Goal: Task Accomplishment & Management: Complete application form

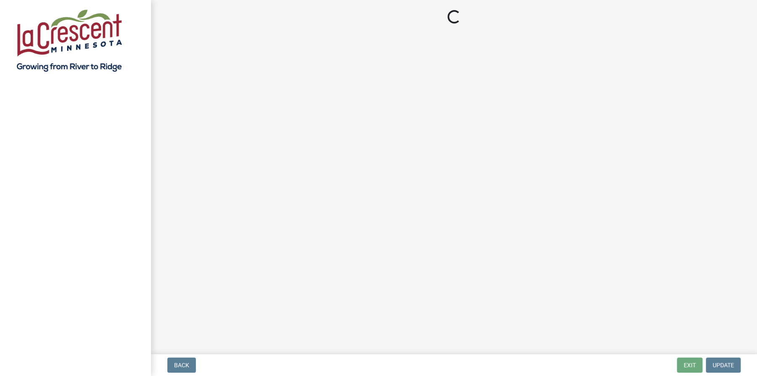
select select "3: 3"
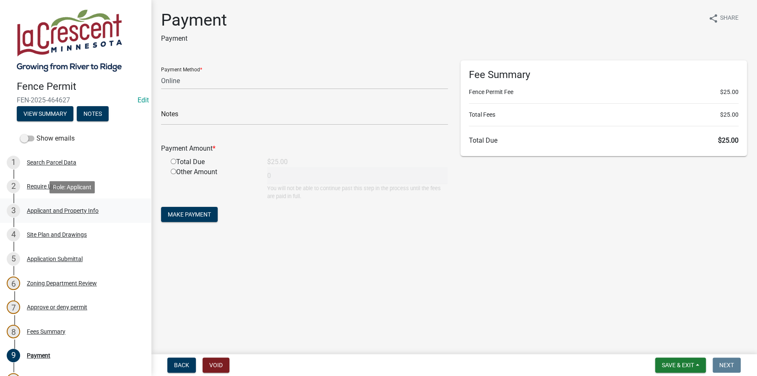
click at [44, 215] on div "3 Applicant and Property Info" at bounding box center [72, 210] width 131 height 13
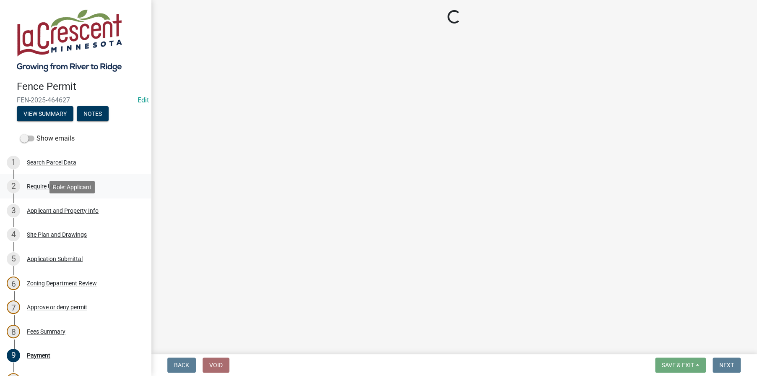
select select "9f554c49-418e-49c6-9171-470f5a649f50"
select select "d3396484-0c84-48a4-b873-3dbb1279f958"
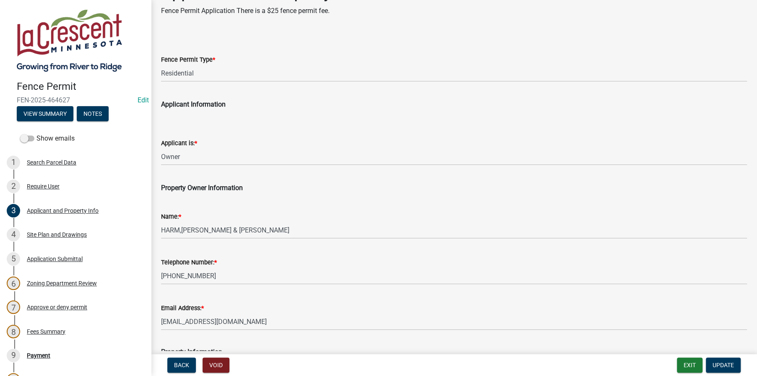
scroll to position [42, 0]
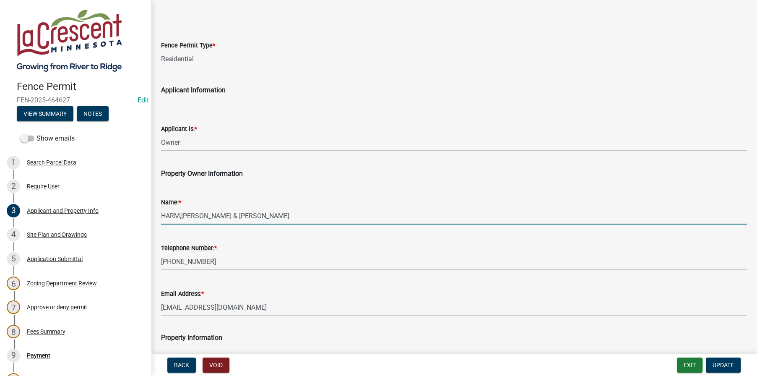
click at [181, 213] on input "HARM,[PERSON_NAME] & [PERSON_NAME]" at bounding box center [454, 215] width 586 height 17
click at [207, 212] on input "HARM, [PERSON_NAME] & [PERSON_NAME]" at bounding box center [454, 215] width 586 height 17
click at [208, 213] on input "HARM, [PERSON_NAME] & [PERSON_NAME]" at bounding box center [454, 215] width 586 height 17
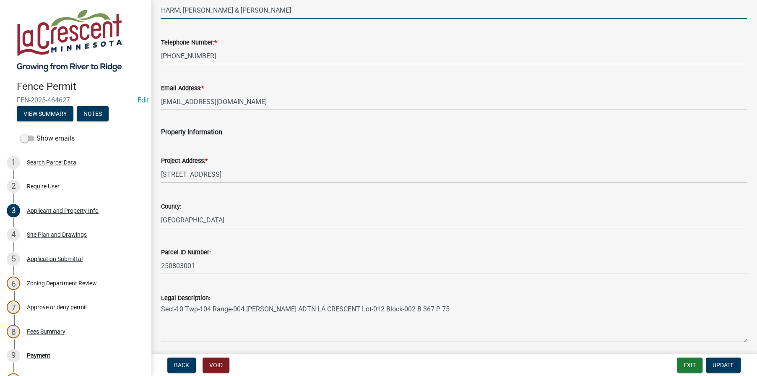
scroll to position [252, 0]
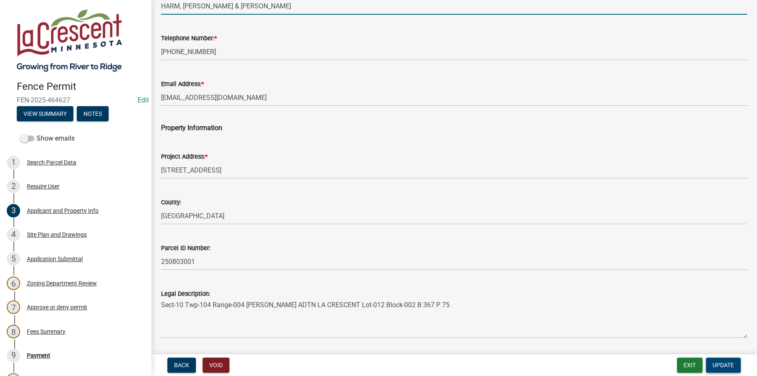
type input "HARM, [PERSON_NAME] & [PERSON_NAME]"
click at [715, 366] on span "Update" at bounding box center [722, 364] width 21 height 7
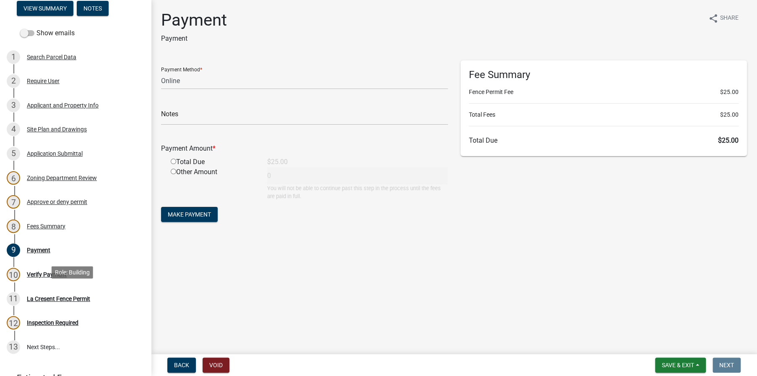
scroll to position [126, 0]
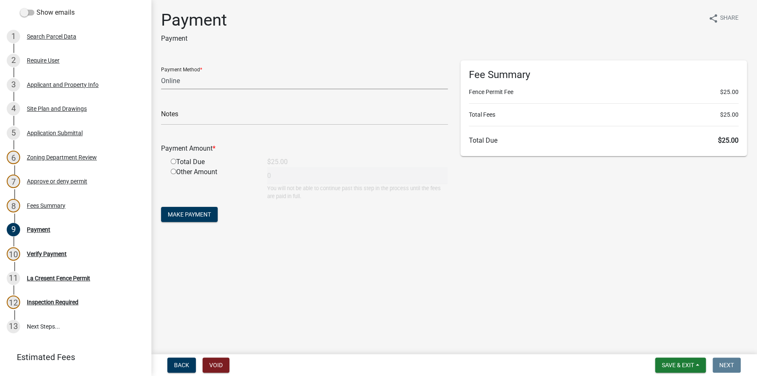
click at [179, 86] on select "Credit Card POS Check Cash Online" at bounding box center [304, 80] width 287 height 17
select select "1: 0"
click at [161, 72] on select "Credit Card POS Check Cash Online" at bounding box center [304, 80] width 287 height 17
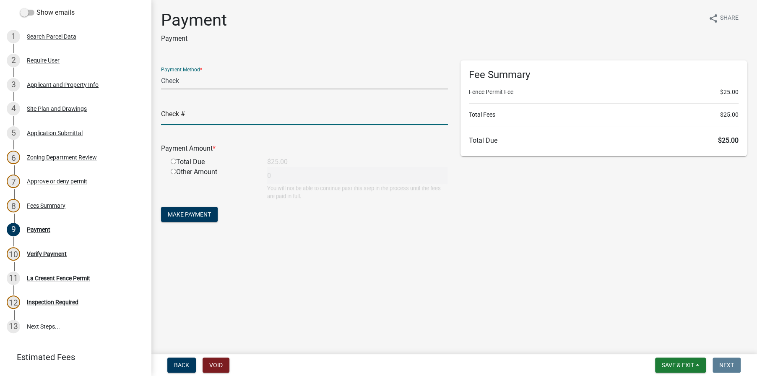
click at [178, 118] on input "text" at bounding box center [304, 116] width 287 height 17
type input "8154"
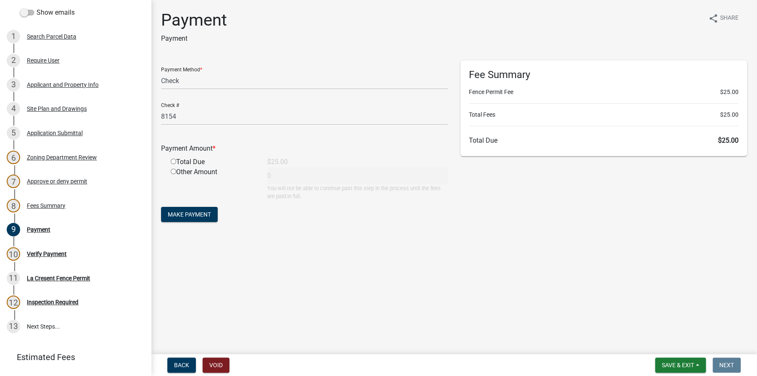
click at [173, 162] on input "radio" at bounding box center [173, 160] width 5 height 5
radio input "true"
type input "25"
click at [185, 218] on button "Make Payment" at bounding box center [189, 214] width 57 height 15
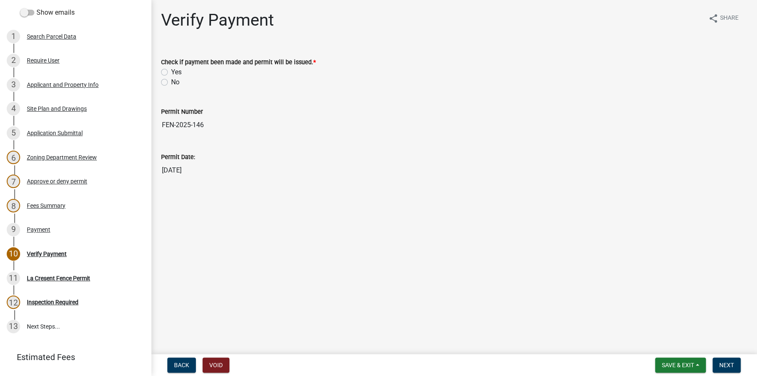
click at [171, 71] on label "Yes" at bounding box center [176, 72] width 10 height 10
click at [171, 71] on input "Yes" at bounding box center [173, 69] width 5 height 5
radio input "true"
click at [725, 363] on span "Next" at bounding box center [726, 364] width 15 height 7
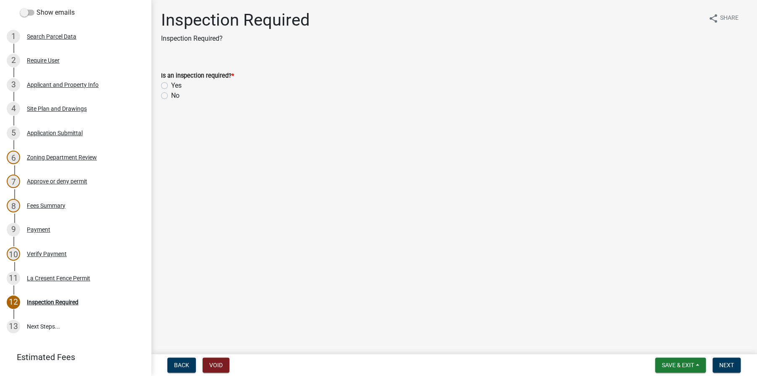
click at [171, 84] on label "Yes" at bounding box center [176, 85] width 10 height 10
click at [171, 84] on input "Yes" at bounding box center [173, 82] width 5 height 5
radio input "true"
click at [236, 214] on main "Inspection Required Inspection Required? share Share Is an inspection required?…" at bounding box center [454, 175] width 606 height 350
click at [57, 273] on div "11 La Cresent Fence Permit" at bounding box center [72, 277] width 131 height 13
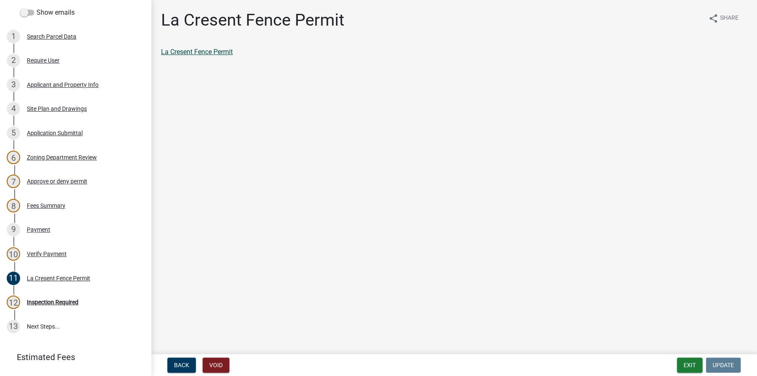
click at [176, 50] on link "La Cresent Fence Permit" at bounding box center [197, 52] width 72 height 8
